Goal: Task Accomplishment & Management: Manage account settings

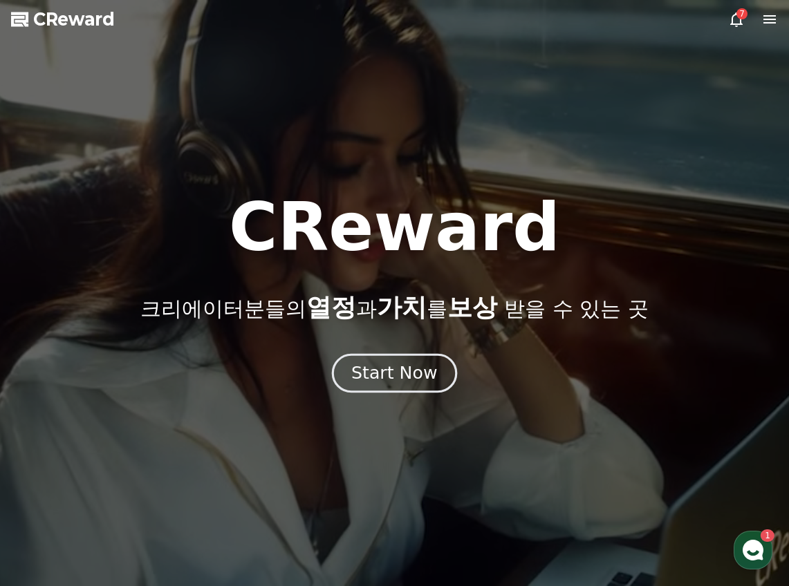
click at [425, 364] on div "Start Now" at bounding box center [394, 372] width 86 height 23
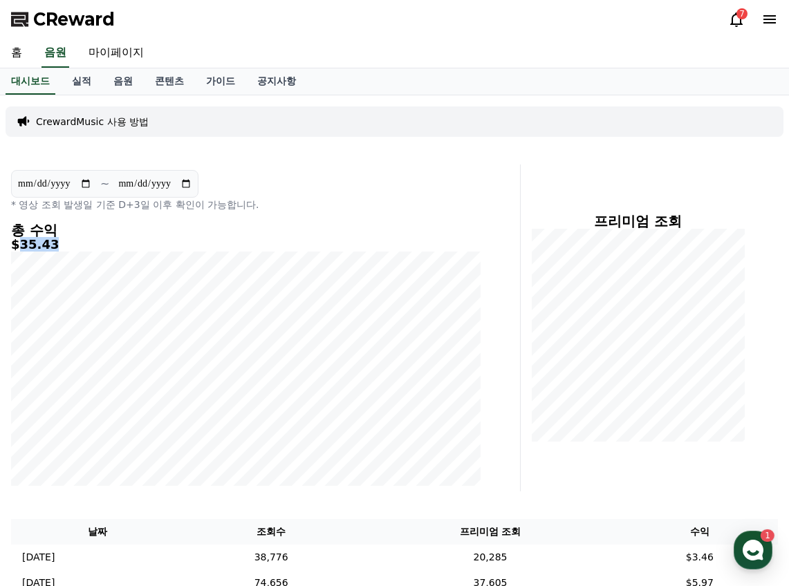
drag, startPoint x: 17, startPoint y: 243, endPoint x: 55, endPoint y: 245, distance: 38.8
click at [55, 245] on h5 "$35.43" at bounding box center [246, 245] width 470 height 14
drag, startPoint x: 419, startPoint y: 138, endPoint x: 462, endPoint y: 180, distance: 60.6
click at [419, 138] on div "CrewardMusic 사용 방법" at bounding box center [395, 121] width 778 height 41
click at [82, 88] on link "실적" at bounding box center [81, 81] width 41 height 26
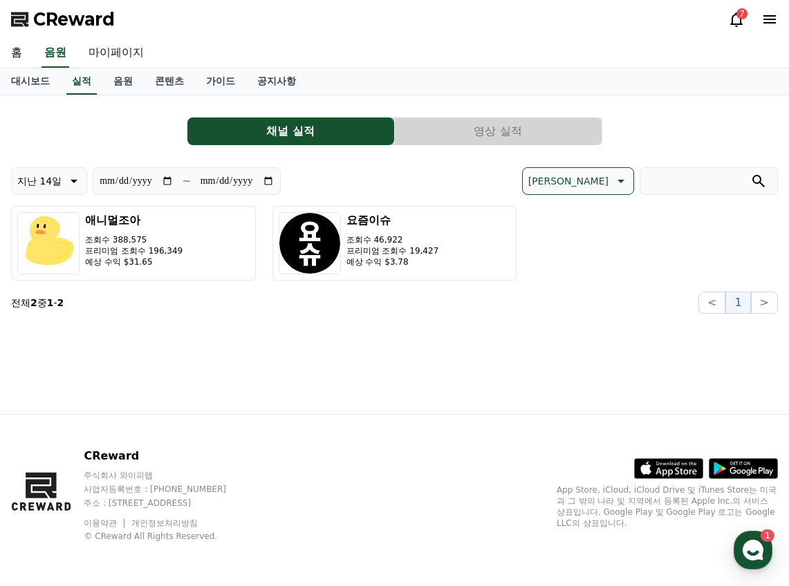
click at [100, 53] on link "마이페이지" at bounding box center [115, 53] width 77 height 29
select select "**********"
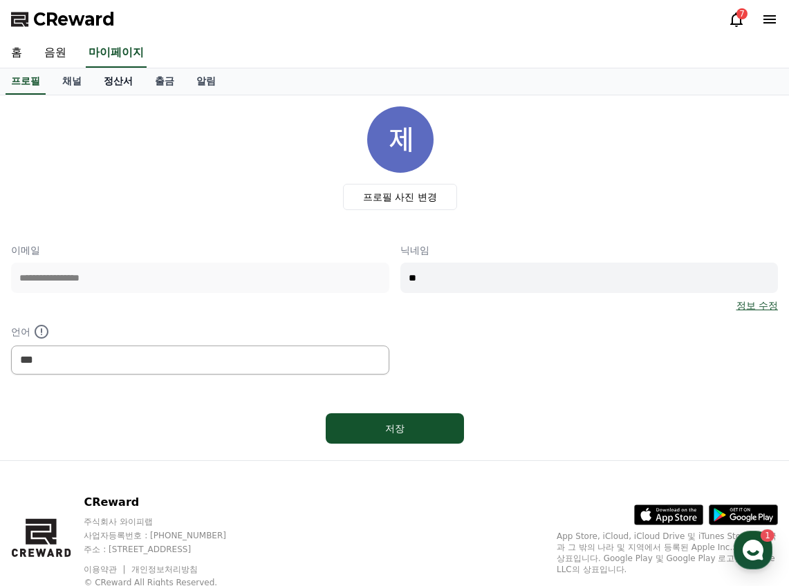
drag, startPoint x: 98, startPoint y: 80, endPoint x: 107, endPoint y: 82, distance: 9.2
click at [98, 81] on link "정산서" at bounding box center [118, 81] width 51 height 26
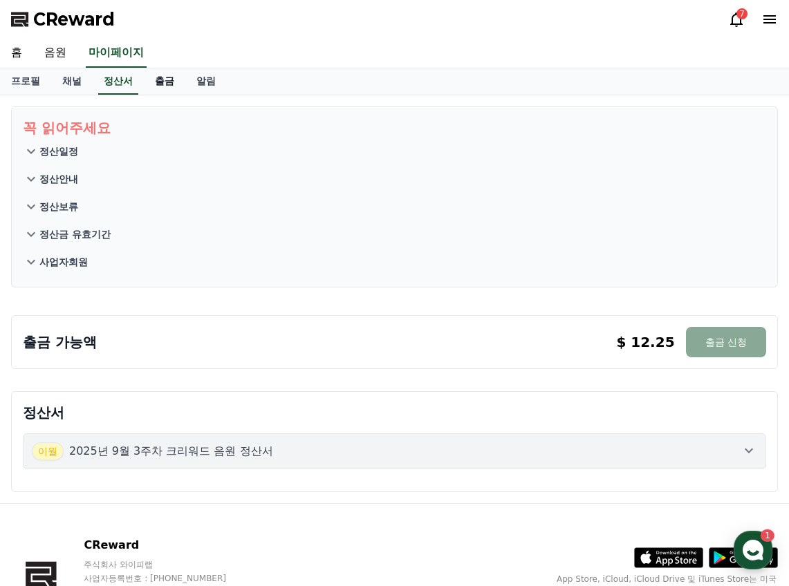
click at [162, 87] on link "출금" at bounding box center [164, 81] width 41 height 26
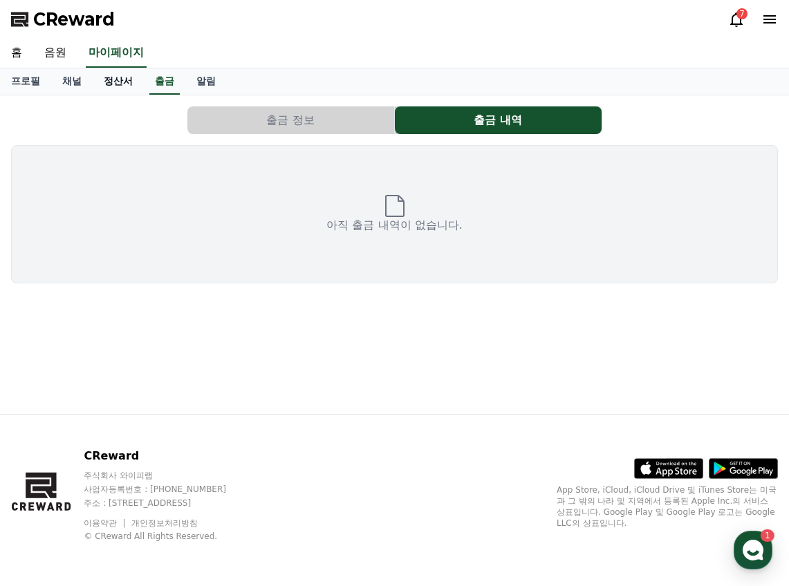
click at [131, 88] on link "정산서" at bounding box center [118, 81] width 51 height 26
